Goal: Transaction & Acquisition: Subscribe to service/newsletter

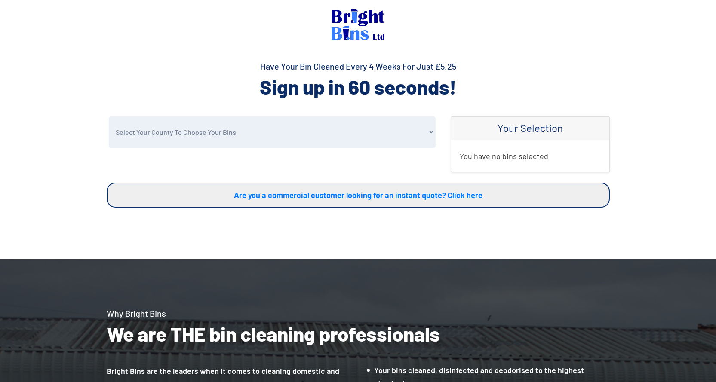
click at [236, 143] on select "Select Your County To Choose Your Bins [GEOGRAPHIC_DATA] [GEOGRAPHIC_DATA] [GEO…" at bounding box center [272, 131] width 327 height 31
select select "Wrexham"
click at [109, 116] on select "Select Your County To Choose Your Bins [GEOGRAPHIC_DATA] [GEOGRAPHIC_DATA] [GEO…" at bounding box center [272, 131] width 327 height 31
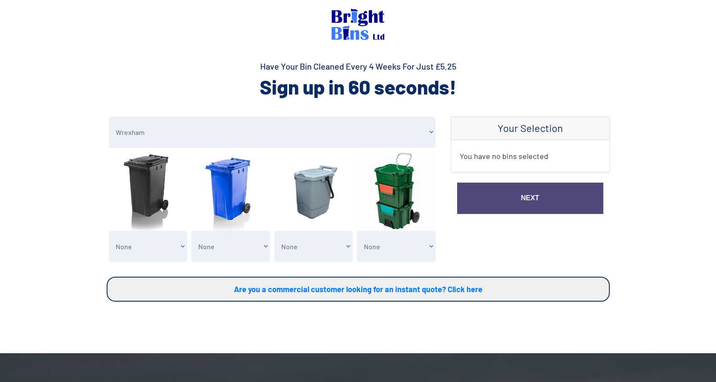
click at [148, 249] on select "None General Waste Bin - X1 (£5.25) General Waste Bin - X2 (£10.50) General Was…" at bounding box center [148, 246] width 79 height 31
select select "2"
click at [109, 231] on select "None General Waste Bin - X1 (£5.25) General Waste Bin - X2 (£10.50) General Was…" at bounding box center [148, 246] width 79 height 31
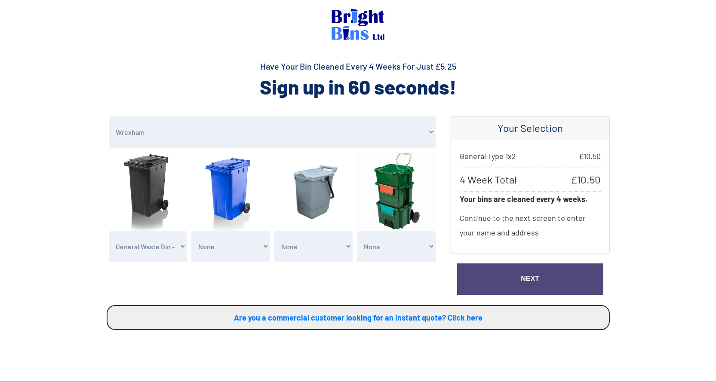
click at [502, 278] on link "Next" at bounding box center [530, 278] width 146 height 31
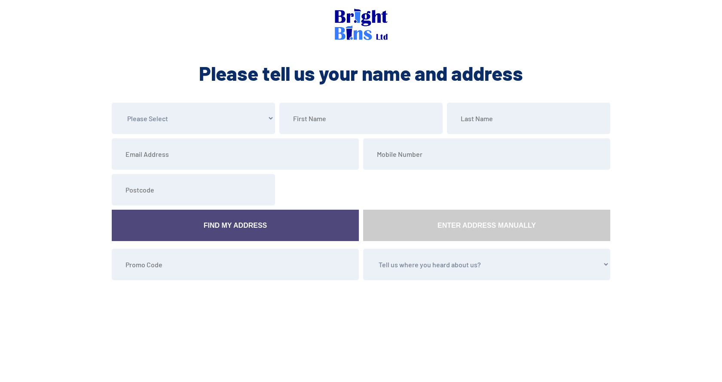
click at [225, 123] on select "Please Select Mr Mrs Miss Ms Dr Other" at bounding box center [193, 118] width 163 height 31
select select "Mrs"
click at [112, 103] on select "Please Select Mr Mrs Miss Ms Dr Other" at bounding box center [193, 118] width 163 height 31
click at [334, 116] on input "text" at bounding box center [360, 118] width 163 height 31
type input "Louise"
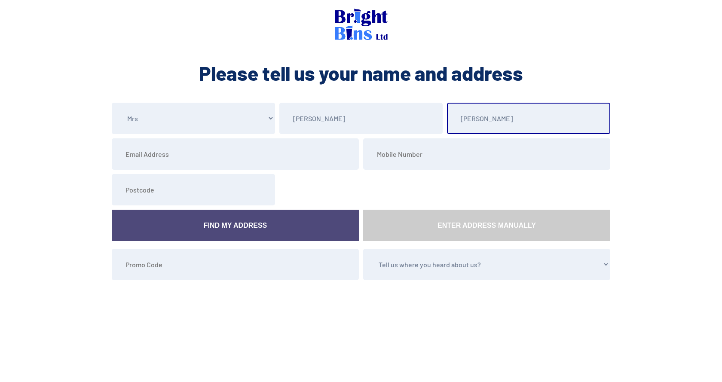
type input "Sambrook-Jones"
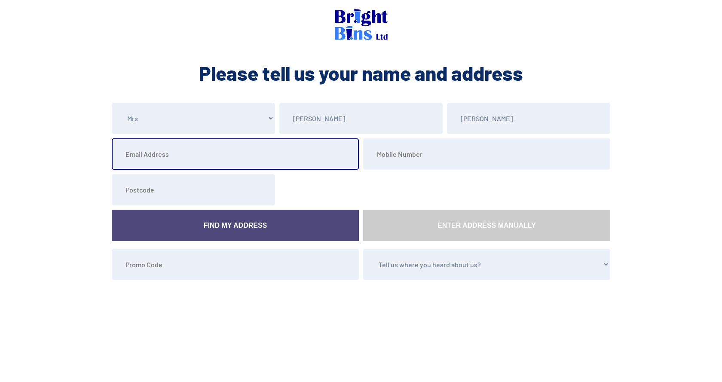
click at [180, 155] on input "email" at bounding box center [235, 153] width 247 height 31
type input "louisesamjones@live.co.uk"
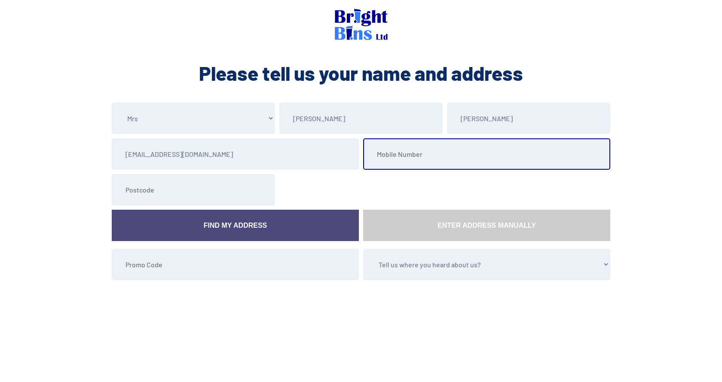
click at [412, 161] on input "tel" at bounding box center [486, 153] width 247 height 31
type input "07843273124"
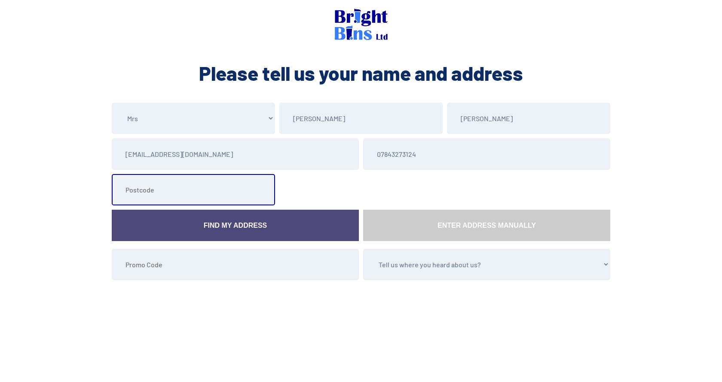
click at [146, 192] on input "text" at bounding box center [193, 189] width 163 height 31
drag, startPoint x: 169, startPoint y: 197, endPoint x: 170, endPoint y: 191, distance: 6.1
click at [170, 194] on input "text" at bounding box center [193, 189] width 163 height 31
type input "LL13 0SW"
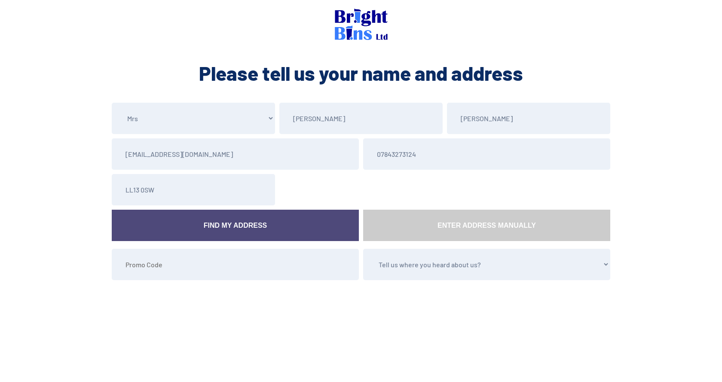
click at [210, 226] on link "Find My Address" at bounding box center [235, 225] width 247 height 31
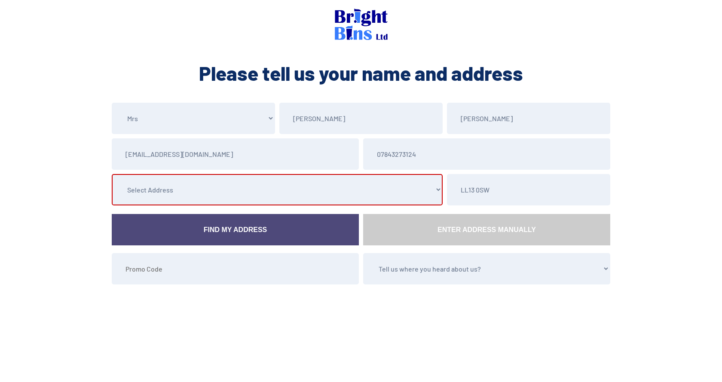
click at [225, 191] on select "Select Address Eyton Villa, , , , Eyton, Wrexham, The Garland, , , , Eyton, Wre…" at bounding box center [277, 189] width 331 height 31
select select "Wrexham"
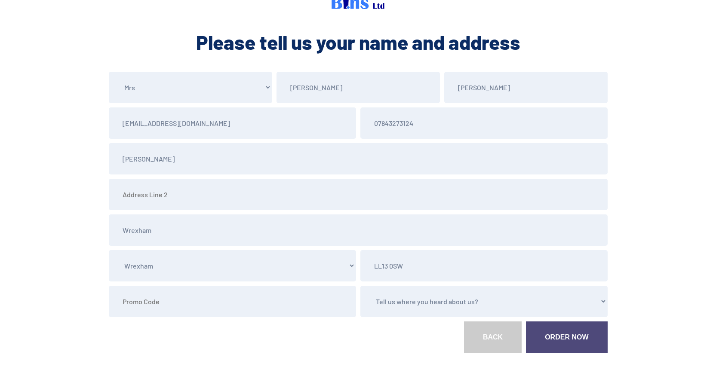
scroll to position [67, 0]
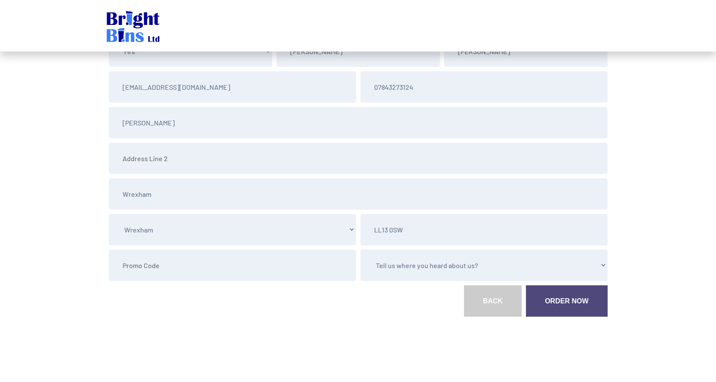
click at [410, 268] on select "Tell us where you heard about us? Word of Mouth Leaflet Sticker On Bin Spoke To…" at bounding box center [483, 265] width 247 height 31
select select "Google"
click at [360, 250] on select "Tell us where you heard about us? Word of Mouth Leaflet Sticker On Bin Spoke To…" at bounding box center [483, 265] width 247 height 31
drag, startPoint x: 567, startPoint y: 305, endPoint x: 564, endPoint y: 301, distance: 4.9
click at [567, 304] on link "Order Now" at bounding box center [566, 300] width 81 height 31
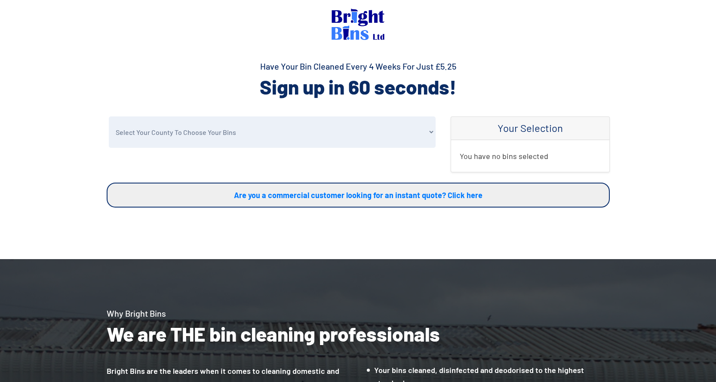
click at [223, 135] on select "Select Your County To Choose Your Bins Cheshire Conwy Denbighshire Flintshire S…" at bounding box center [272, 131] width 327 height 31
select select "Flintshire"
click at [109, 116] on select "Select Your County To Choose Your Bins Cheshire Conwy Denbighshire Flintshire S…" at bounding box center [272, 131] width 327 height 31
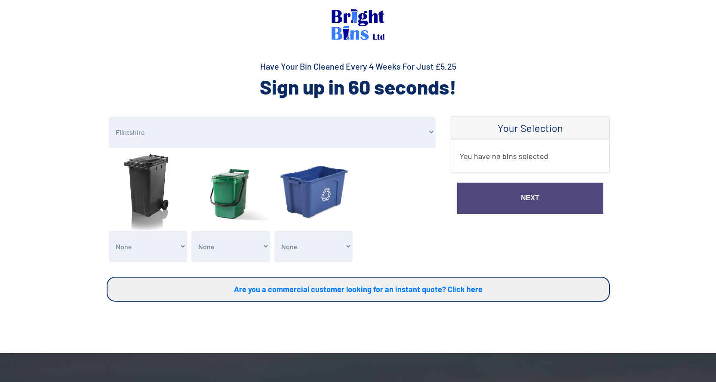
click at [157, 244] on select "None General Waste Bin - X1 (£5.25) General Waste Bin - X2 (£10.50) General Was…" at bounding box center [148, 246] width 79 height 31
select select "1"
click at [109, 231] on select "None General Waste Bin - X1 (£5.25) General Waste Bin - X2 (£10.50) General Was…" at bounding box center [148, 246] width 79 height 31
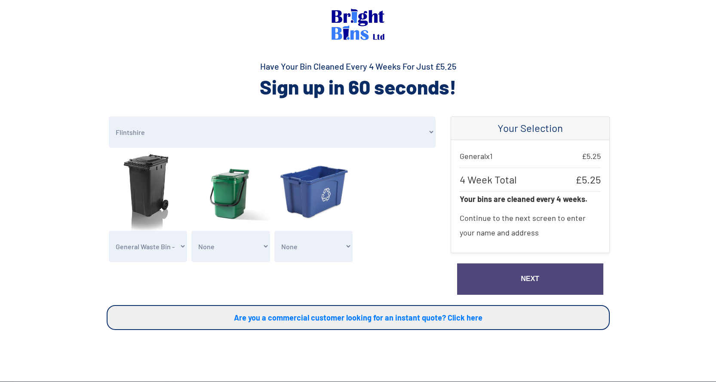
click at [524, 274] on link "Next" at bounding box center [530, 278] width 146 height 31
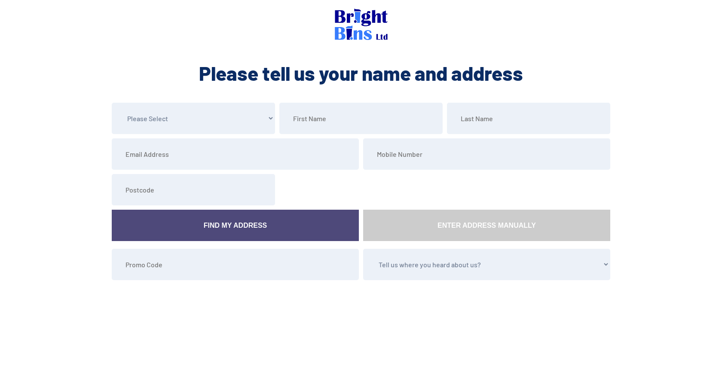
click at [187, 119] on select "Please Select Mr Mrs Miss Ms Dr [PERSON_NAME]" at bounding box center [193, 118] width 163 height 31
select select "Mrs"
click at [112, 103] on select "Please Select Mr Mrs Miss Ms Dr Other" at bounding box center [193, 118] width 163 height 31
click at [326, 127] on input "text" at bounding box center [360, 118] width 163 height 31
type input "Valerie"
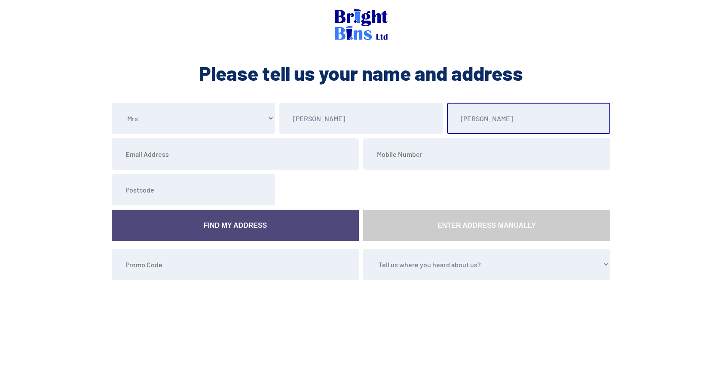
type input "Bennett"
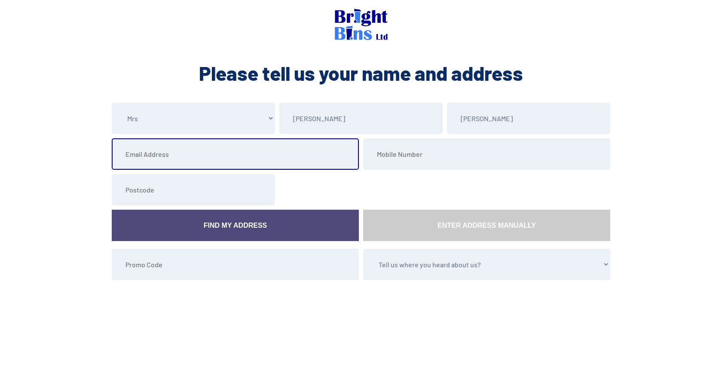
click at [130, 161] on input "email" at bounding box center [235, 153] width 247 height 31
type input "valeriebennettch7@yopmail.com"
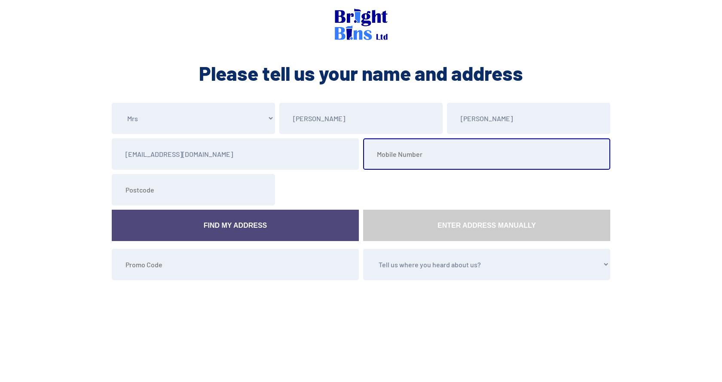
click at [395, 160] on input "tel" at bounding box center [486, 153] width 247 height 31
type input "01352331767"
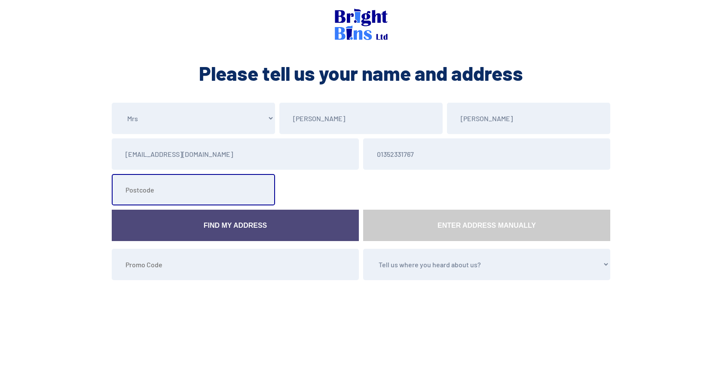
click at [156, 190] on input "text" at bounding box center [193, 189] width 163 height 31
type input "CH7 6EL"
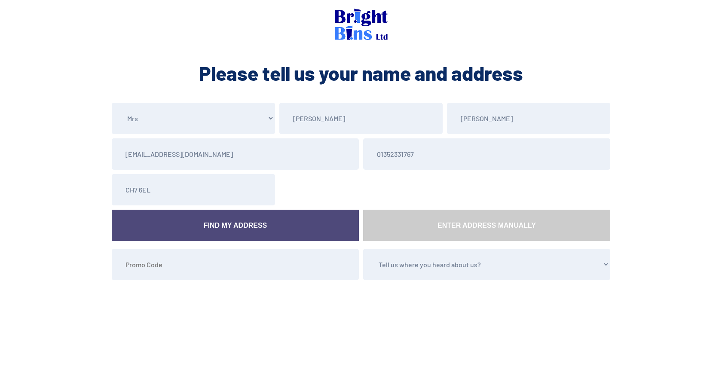
click at [173, 221] on link "Find My Address" at bounding box center [235, 225] width 247 height 31
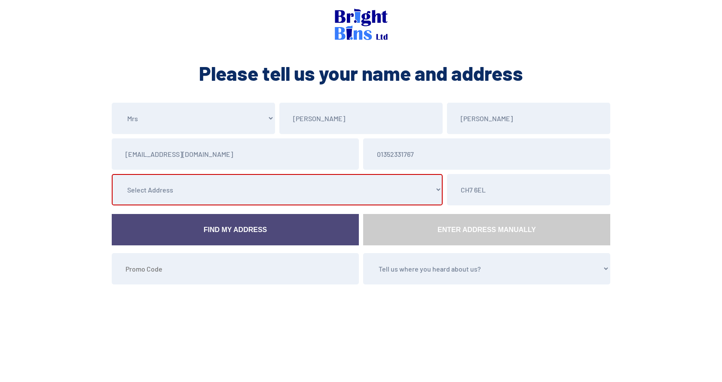
click at [200, 190] on select "Select Address The Firs, London Road, , , Sychdyn, Mold, Flintshire Bryn Haul, …" at bounding box center [277, 189] width 331 height 31
select select "Flintshire"
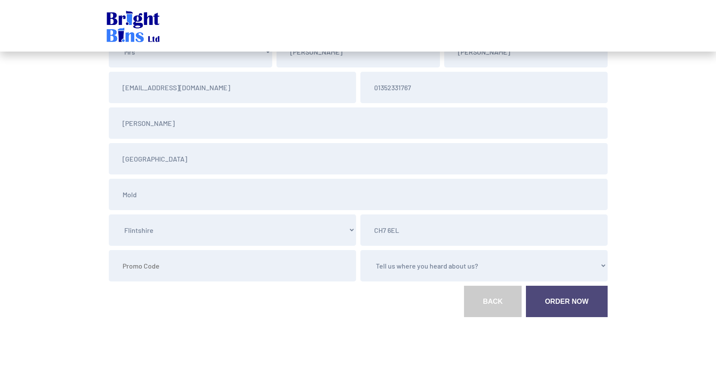
scroll to position [67, 0]
click at [401, 266] on select "Tell us where you heard about us? Word of Mouth Leaflet Sticker On Bin Spoke To…" at bounding box center [483, 265] width 247 height 31
select select "Canvasser"
click at [360, 250] on select "Tell us where you heard about us? Word of Mouth Leaflet Sticker On Bin Spoke To…" at bounding box center [483, 265] width 247 height 31
click at [542, 297] on link "Order Now" at bounding box center [566, 300] width 81 height 31
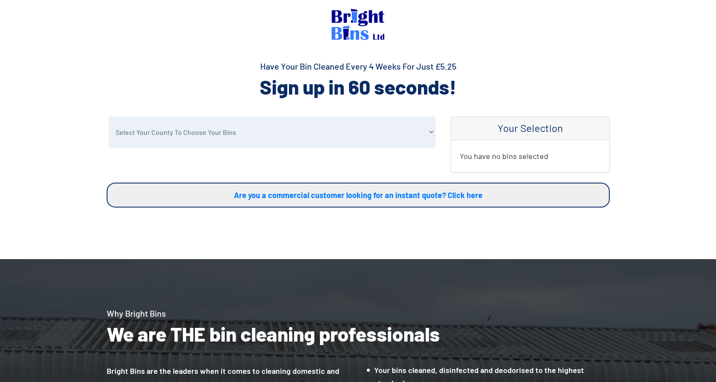
click at [208, 139] on select "Select Your County To Choose Your Bins [GEOGRAPHIC_DATA] [GEOGRAPHIC_DATA] [GEO…" at bounding box center [272, 131] width 327 height 31
select select "Flintshire"
click at [109, 116] on select "Select Your County To Choose Your Bins [GEOGRAPHIC_DATA] [GEOGRAPHIC_DATA] [GEO…" at bounding box center [272, 131] width 327 height 31
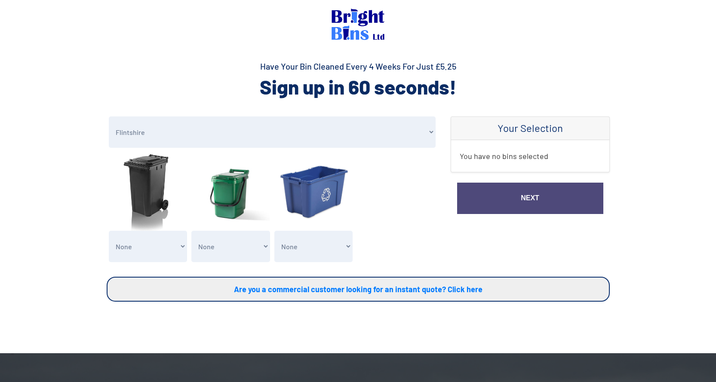
click at [158, 247] on select "None General Waste Bin - X1 (£5.25) General Waste Bin - X2 (£10.50) General Was…" at bounding box center [148, 246] width 79 height 31
select select "1"
click at [109, 231] on select "None General Waste Bin - X1 (£5.25) General Waste Bin - X2 (£10.50) General Was…" at bounding box center [148, 246] width 79 height 31
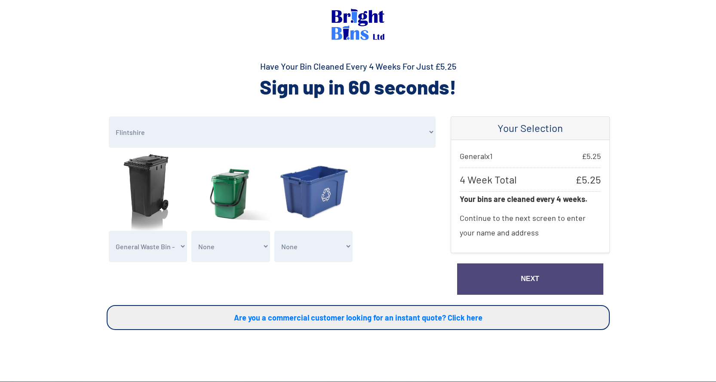
click at [521, 285] on link "Next" at bounding box center [530, 278] width 146 height 31
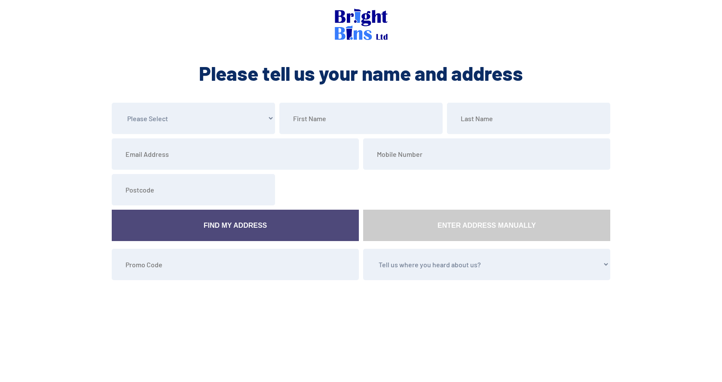
click at [212, 126] on select "Please Select Mr Mrs Miss Ms Dr [PERSON_NAME]" at bounding box center [193, 118] width 163 height 31
select select "Mr"
click at [112, 103] on select "Please Select Mr Mrs Miss Ms Dr [PERSON_NAME]" at bounding box center [193, 118] width 163 height 31
click at [311, 126] on input "text" at bounding box center [360, 118] width 163 height 31
type input "[PERSON_NAME]"
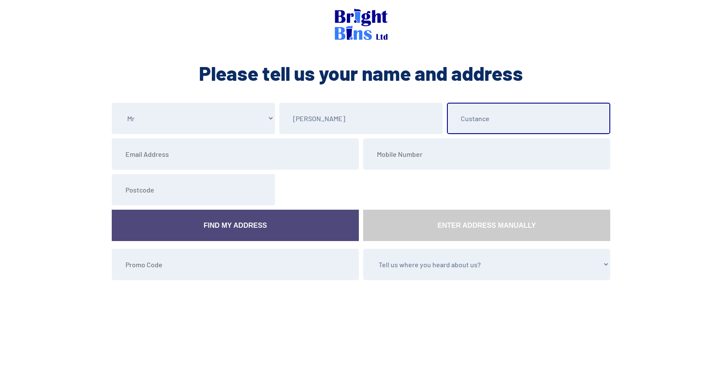
type input "Custance"
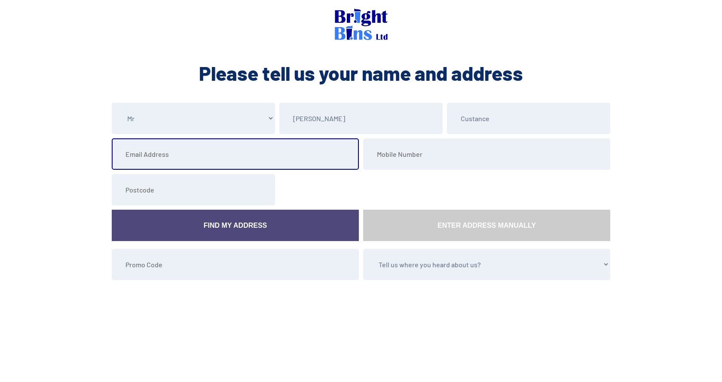
click at [153, 156] on input "email" at bounding box center [235, 153] width 247 height 31
type input "simon.custance@aol.com"
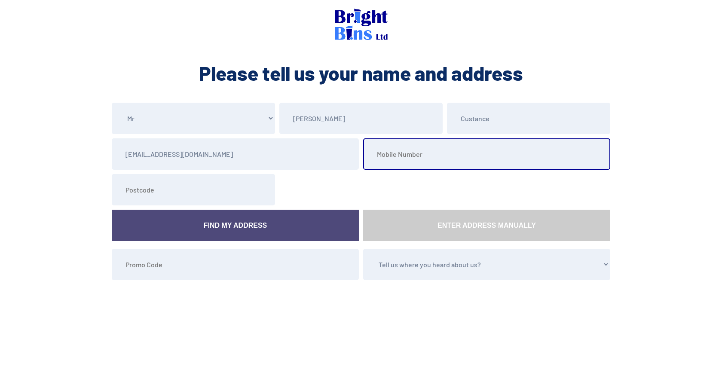
click at [410, 150] on input "tel" at bounding box center [486, 153] width 247 height 31
type input "07896625444"
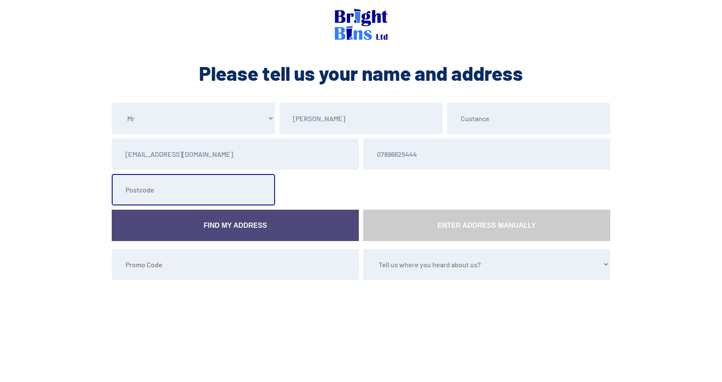
click at [174, 189] on input "text" at bounding box center [193, 189] width 163 height 31
type input "CH7 6TR"
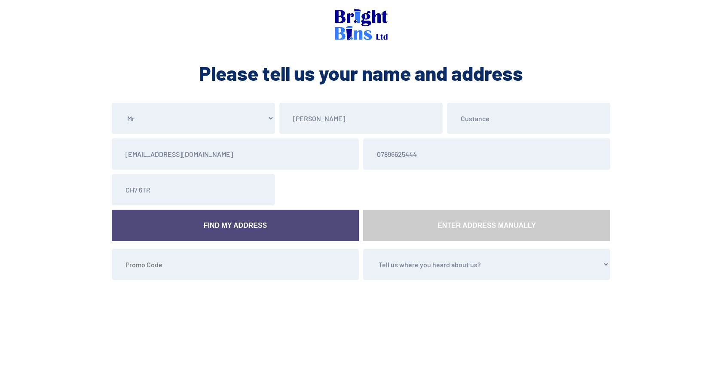
click at [186, 219] on link "Find My Address" at bounding box center [235, 225] width 247 height 31
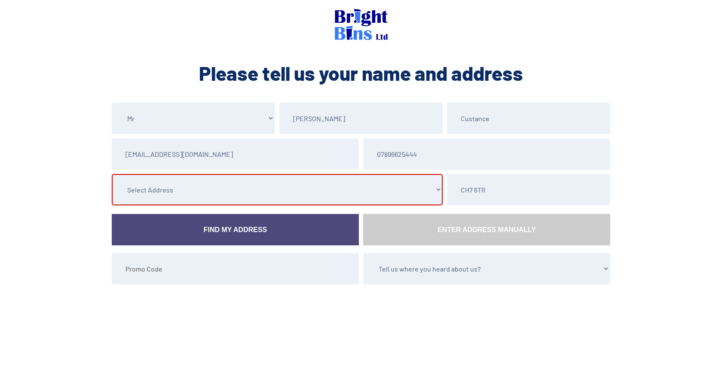
click at [201, 189] on select "Select Address 108 Park Avenue, , , , Bryn-y-Baal, Mold, Flintshire 110 Park Av…" at bounding box center [277, 189] width 331 height 31
select select "Flintshire"
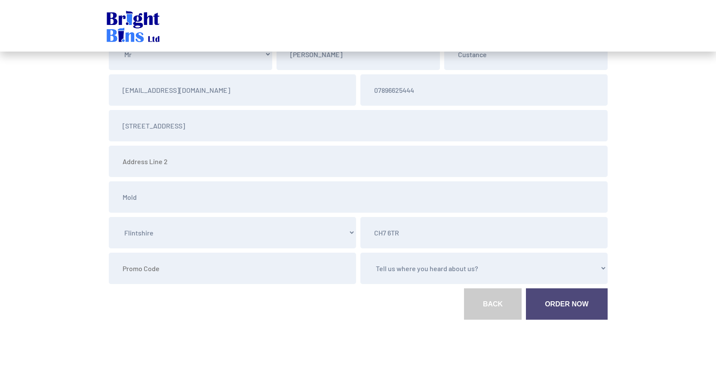
scroll to position [67, 0]
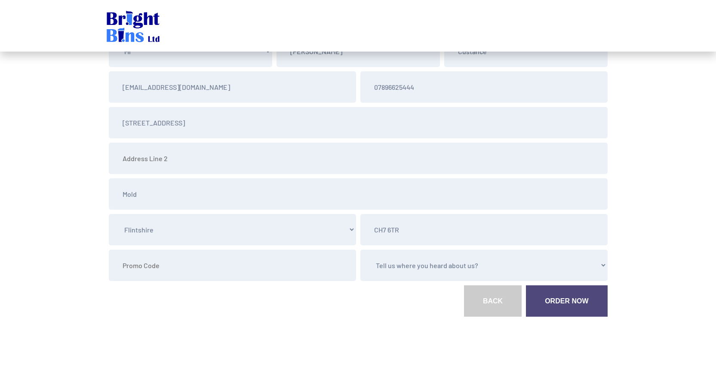
click at [414, 270] on select "Tell us where you heard about us? Word of Mouth Leaflet Sticker On Bin Spoke To…" at bounding box center [483, 265] width 247 height 31
select select "Canvasser"
click at [360, 250] on select "Tell us where you heard about us? Word of Mouth Leaflet Sticker On Bin Spoke To…" at bounding box center [483, 265] width 247 height 31
click at [562, 306] on link "Order Now" at bounding box center [566, 300] width 81 height 31
